Goal: Navigation & Orientation: Understand site structure

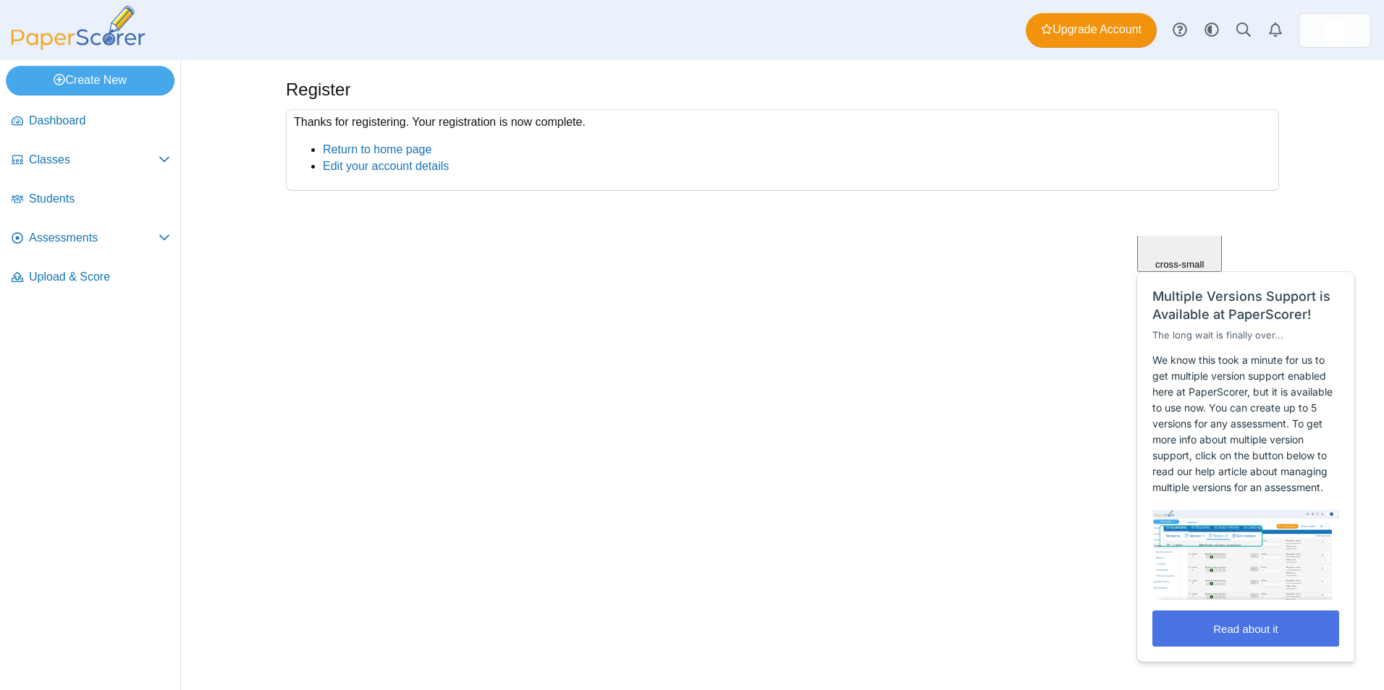
click at [1275, 628] on button "Read about it" at bounding box center [1245, 629] width 187 height 36
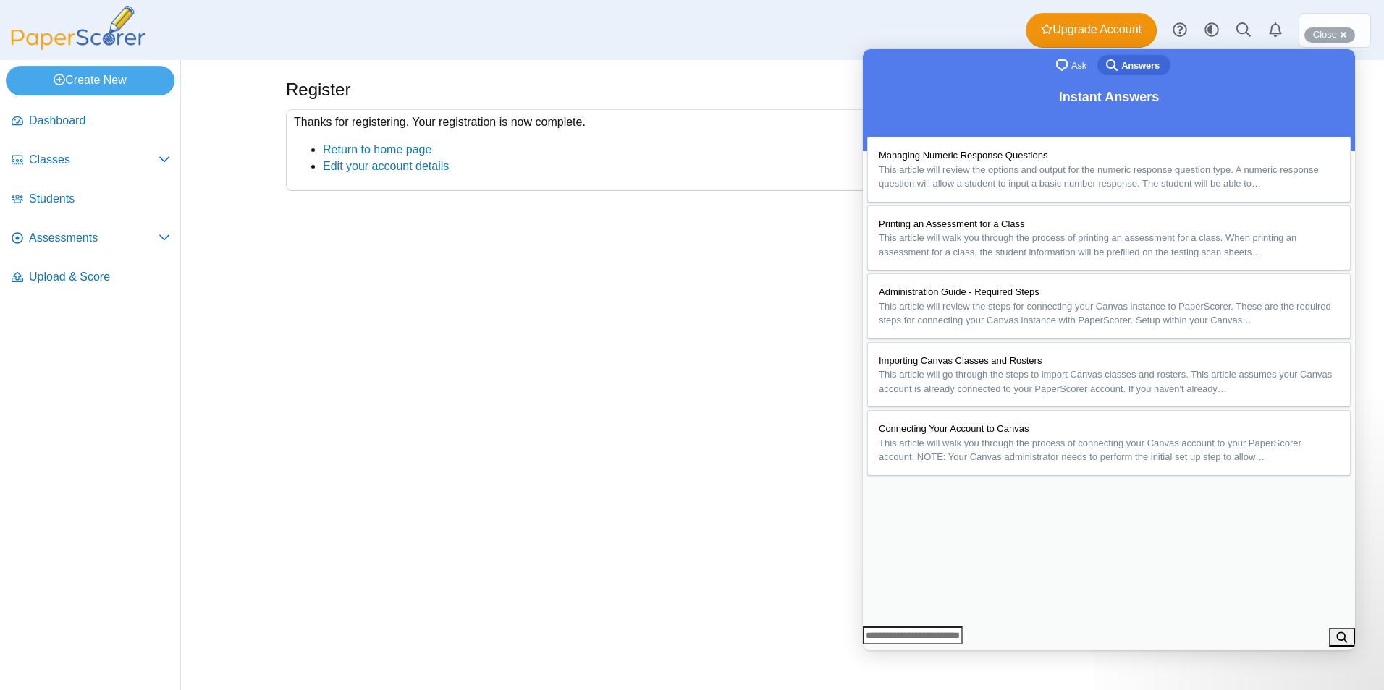
scroll to position [1450, 0]
click at [1345, 34] on div "Close cross-small" at bounding box center [1329, 35] width 51 height 15
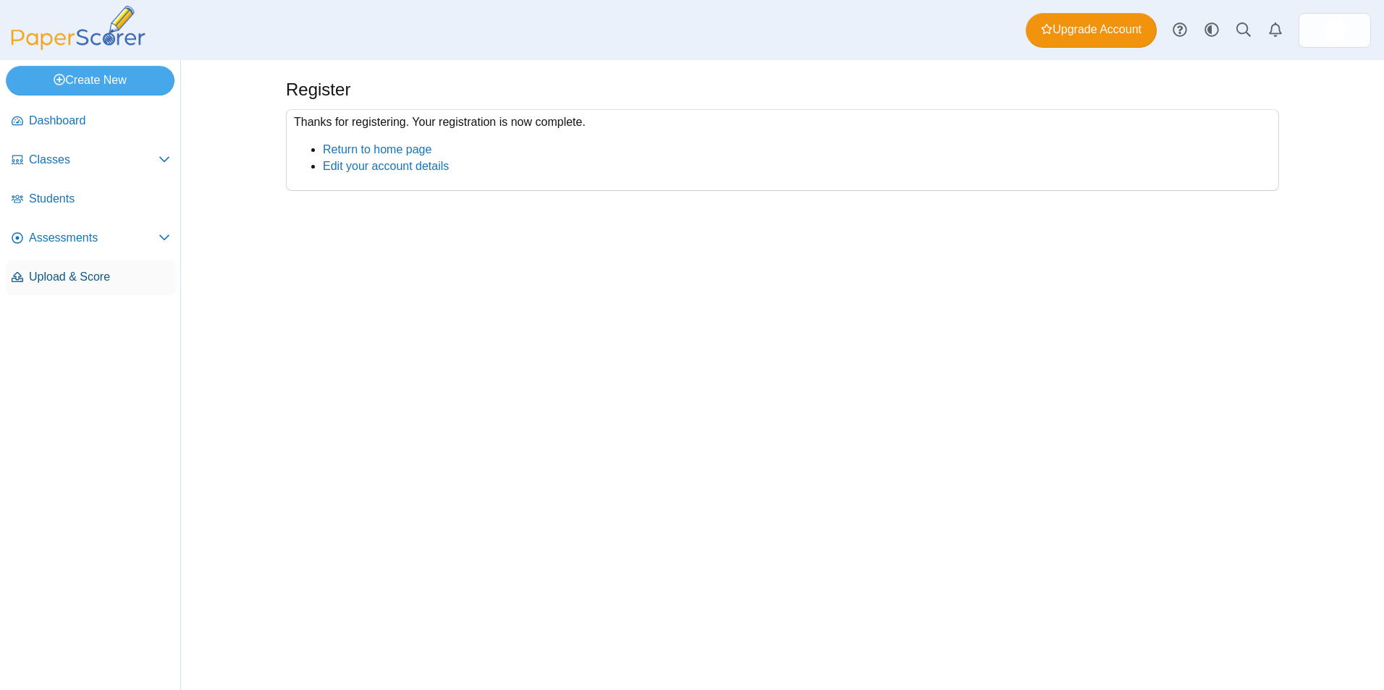
click at [78, 281] on span "Upload & Score" at bounding box center [99, 277] width 141 height 16
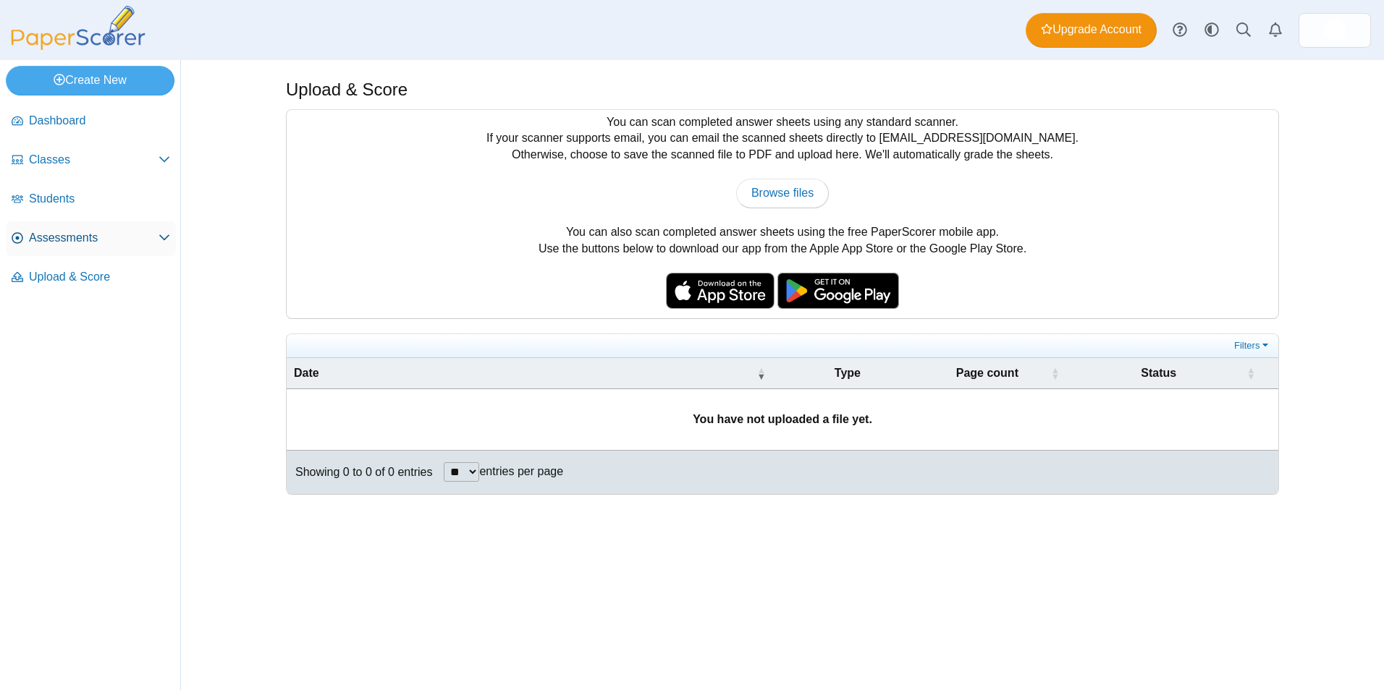
click at [90, 242] on span "Assessments" at bounding box center [94, 238] width 130 height 16
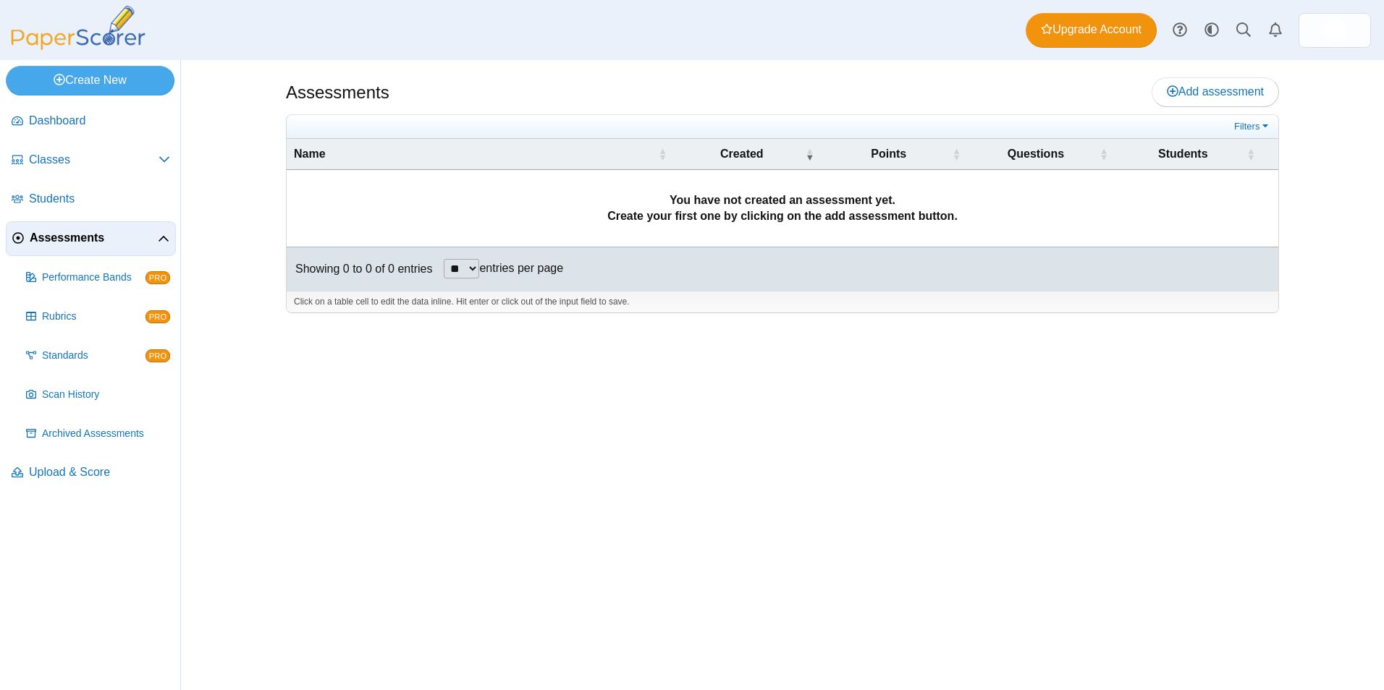
click at [41, 623] on nav "Dashboard Classes PRO" at bounding box center [90, 394] width 180 height 592
click at [52, 124] on span "Dashboard" at bounding box center [99, 121] width 141 height 16
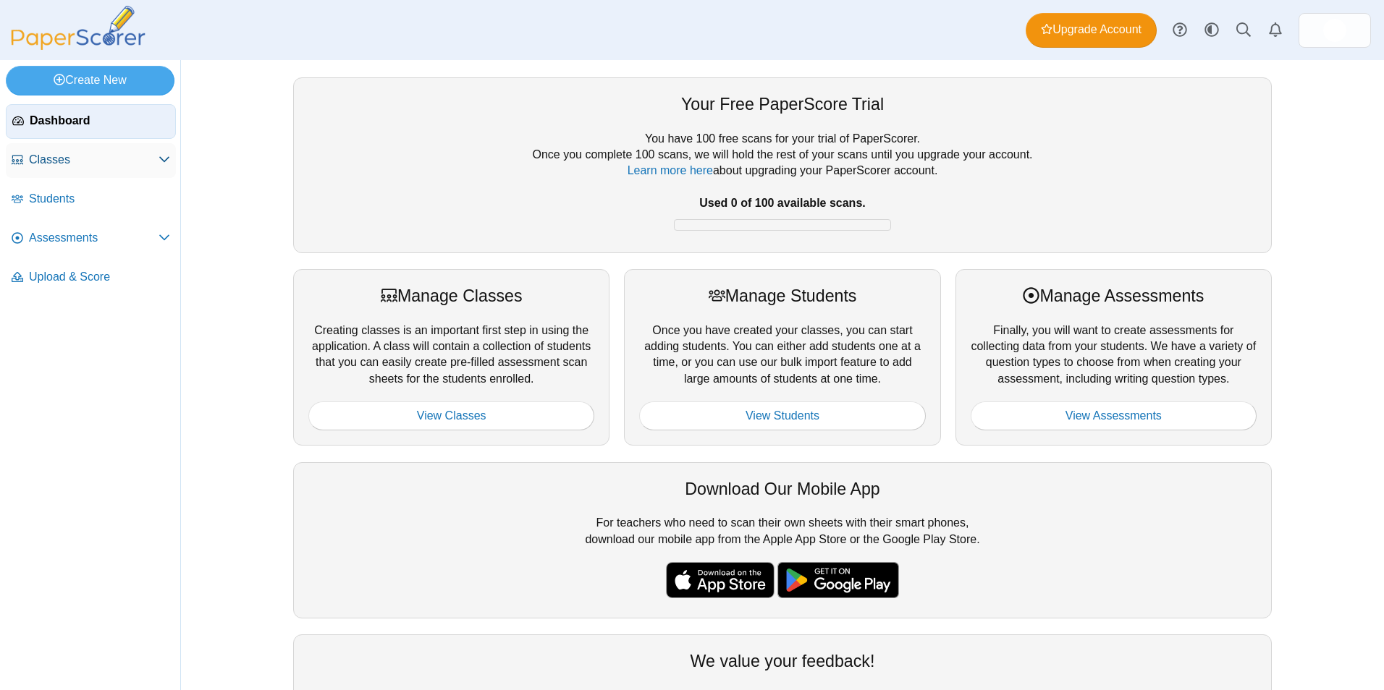
click at [99, 166] on span "Classes" at bounding box center [94, 160] width 130 height 16
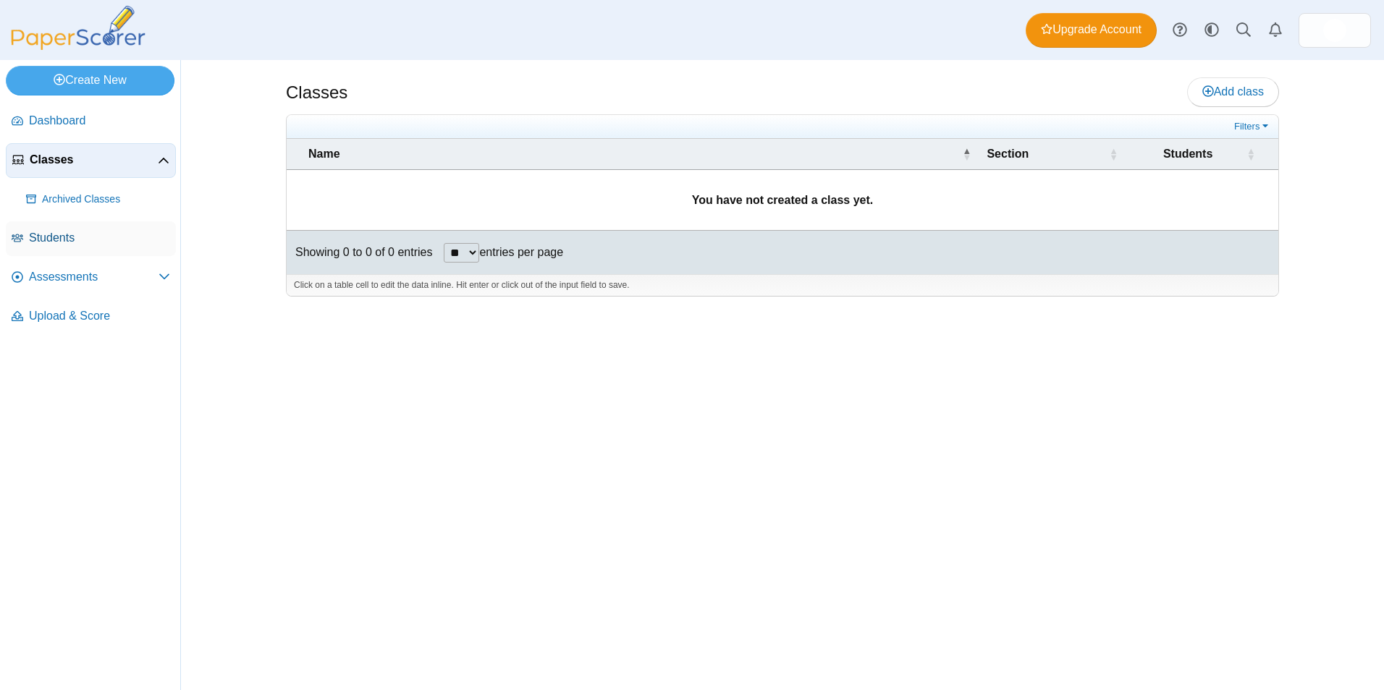
click at [67, 250] on link "Students" at bounding box center [91, 238] width 170 height 35
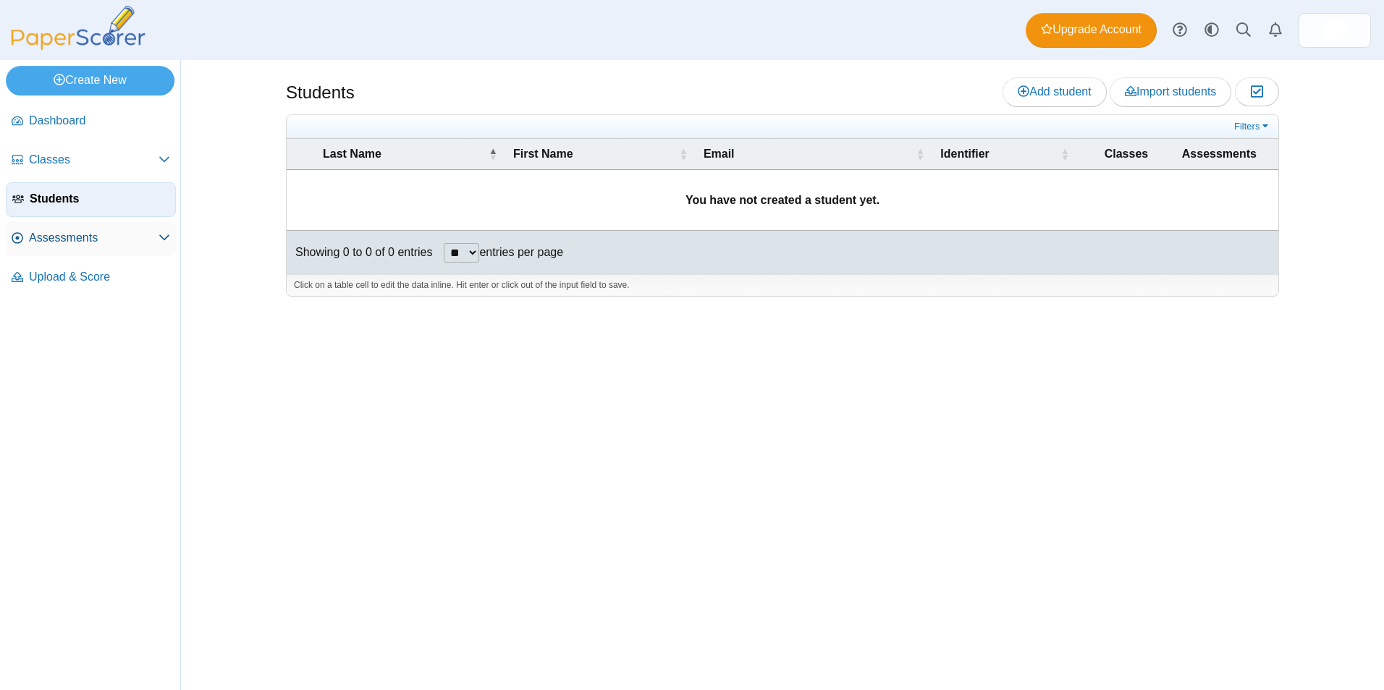
click at [83, 240] on span "Assessments" at bounding box center [94, 238] width 130 height 16
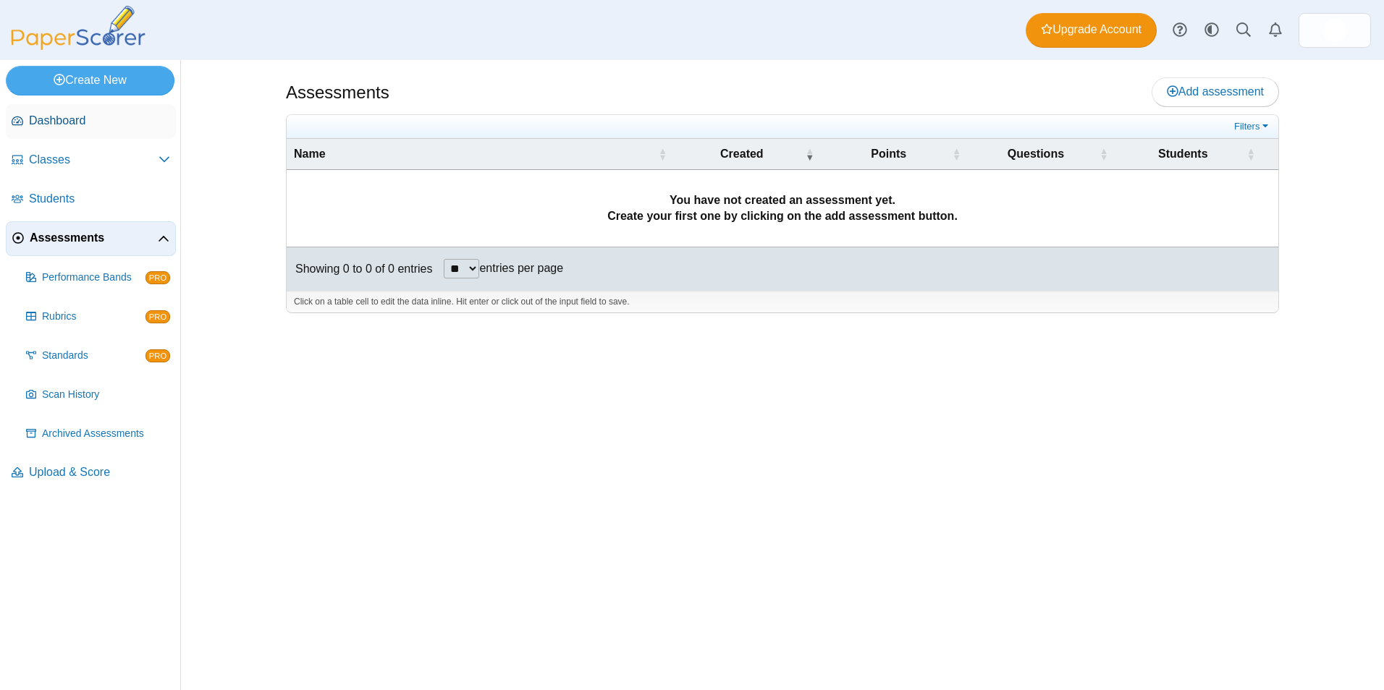
click at [45, 117] on span "Dashboard" at bounding box center [99, 121] width 141 height 16
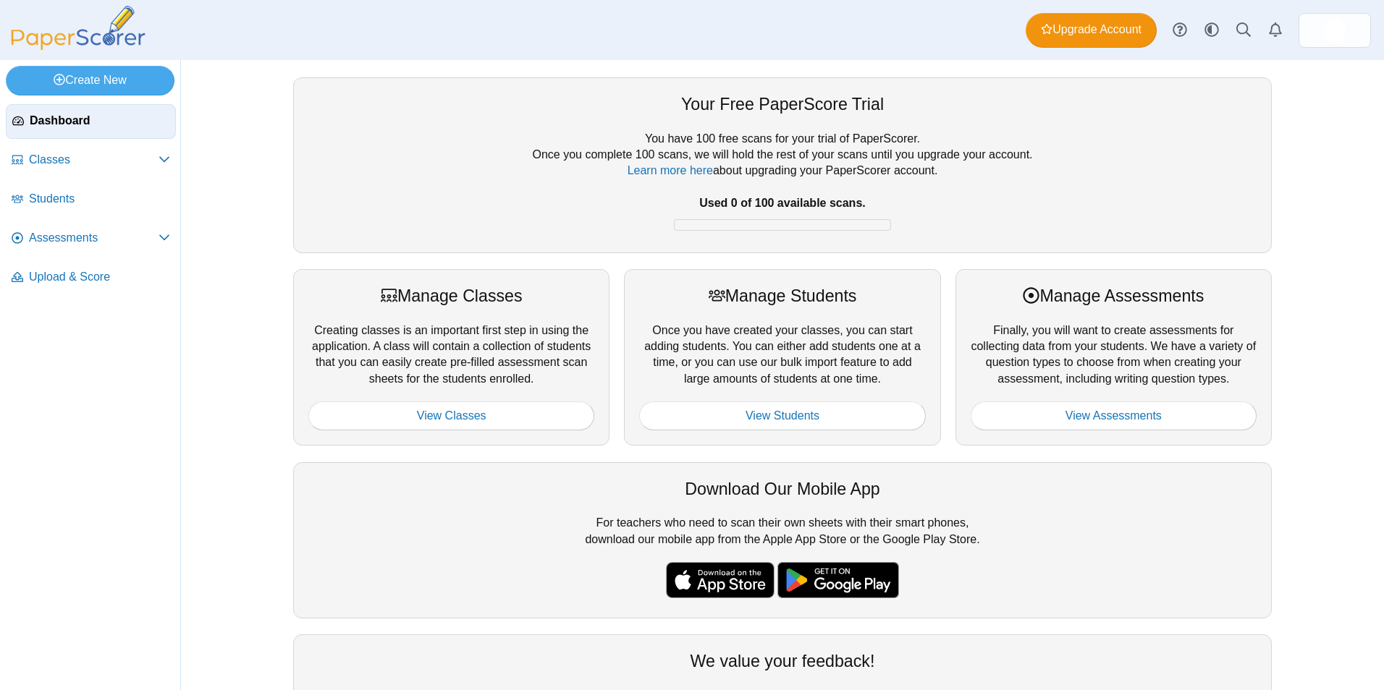
click at [730, 586] on img at bounding box center [720, 580] width 109 height 36
